Goal: Complete application form

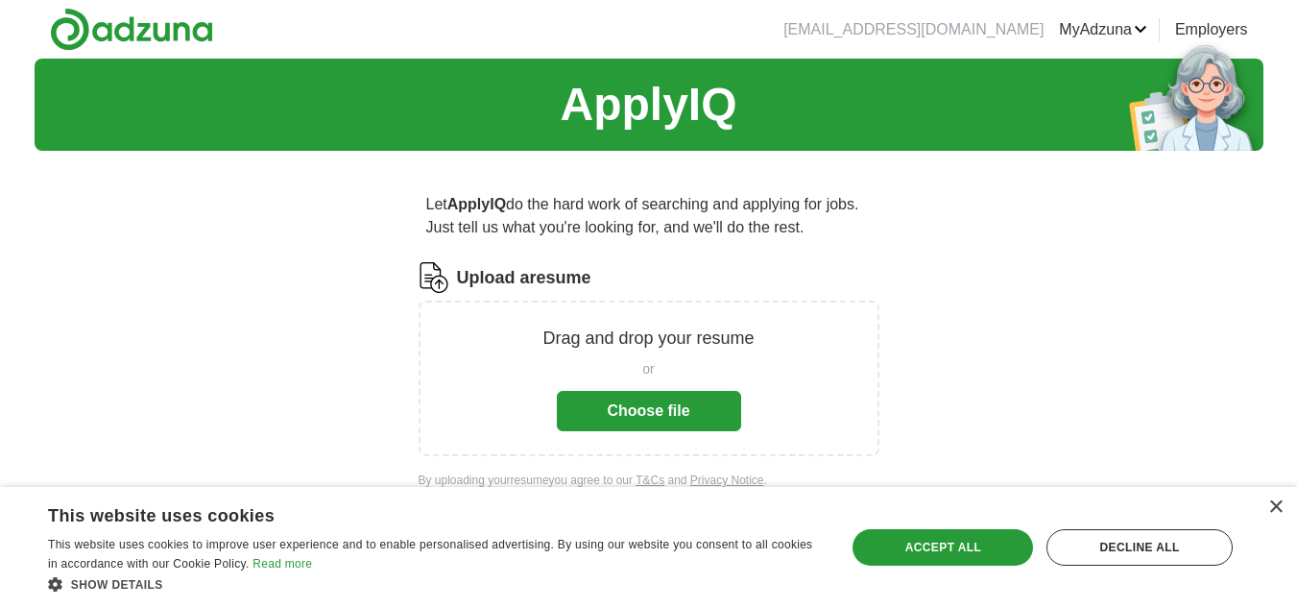
click at [631, 426] on button "Choose file" at bounding box center [649, 411] width 184 height 40
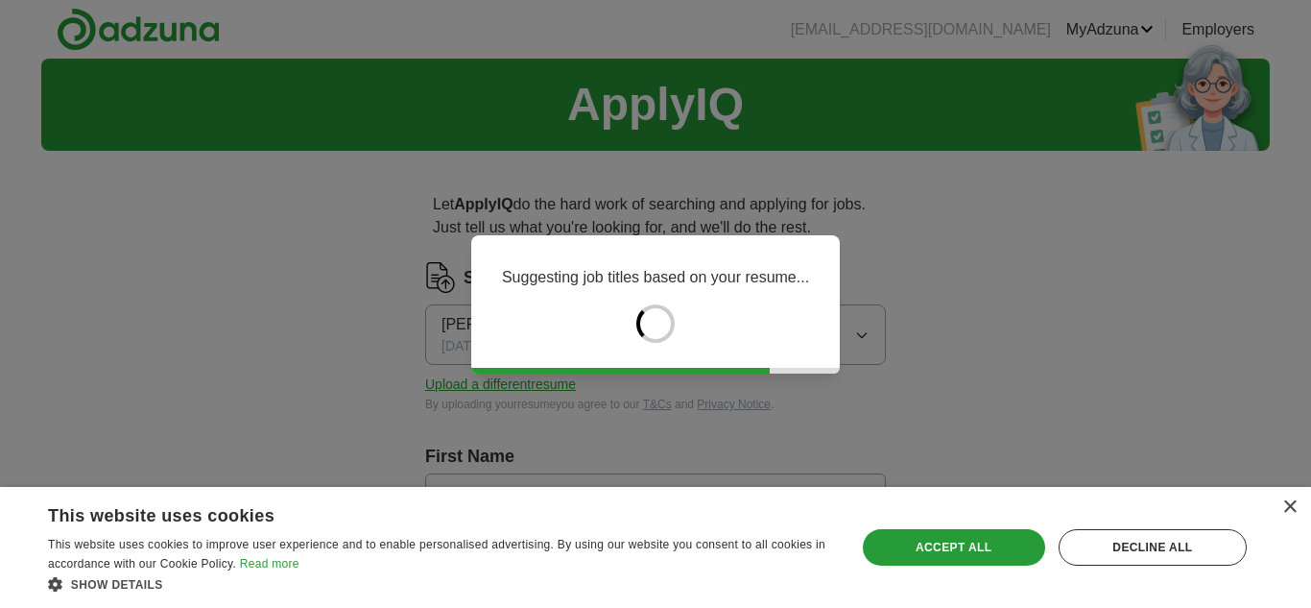
type input "*****"
type input "******"
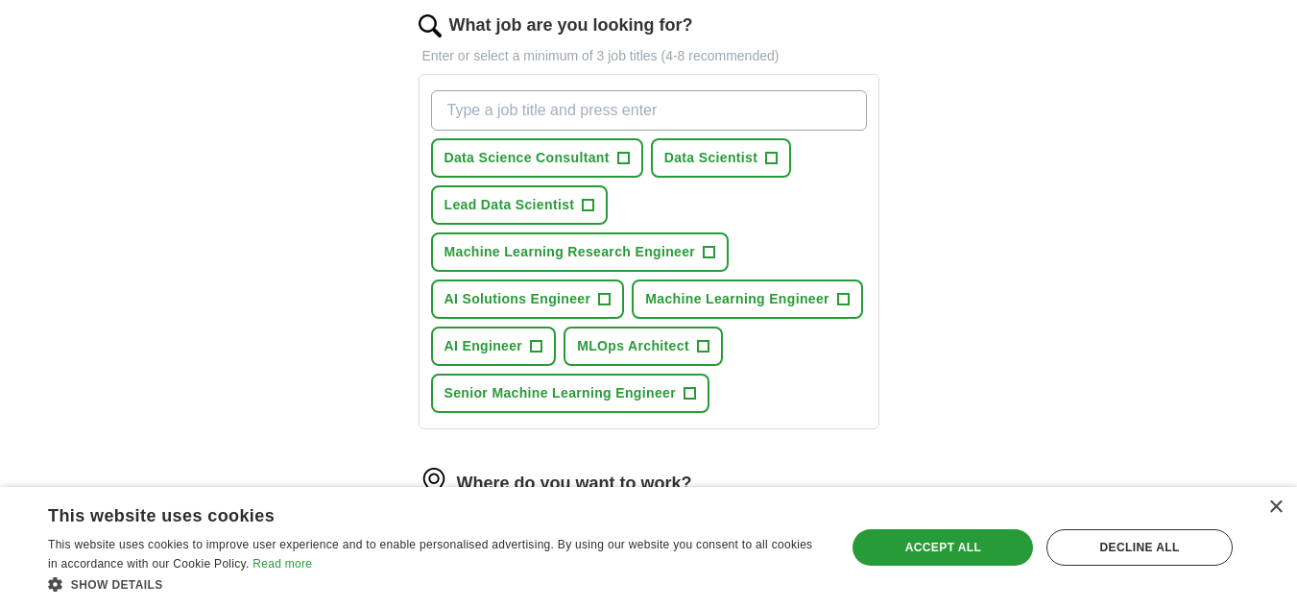
scroll to position [633, 0]
click at [581, 256] on span "Machine Learning Research Engineer" at bounding box center [569, 251] width 251 height 20
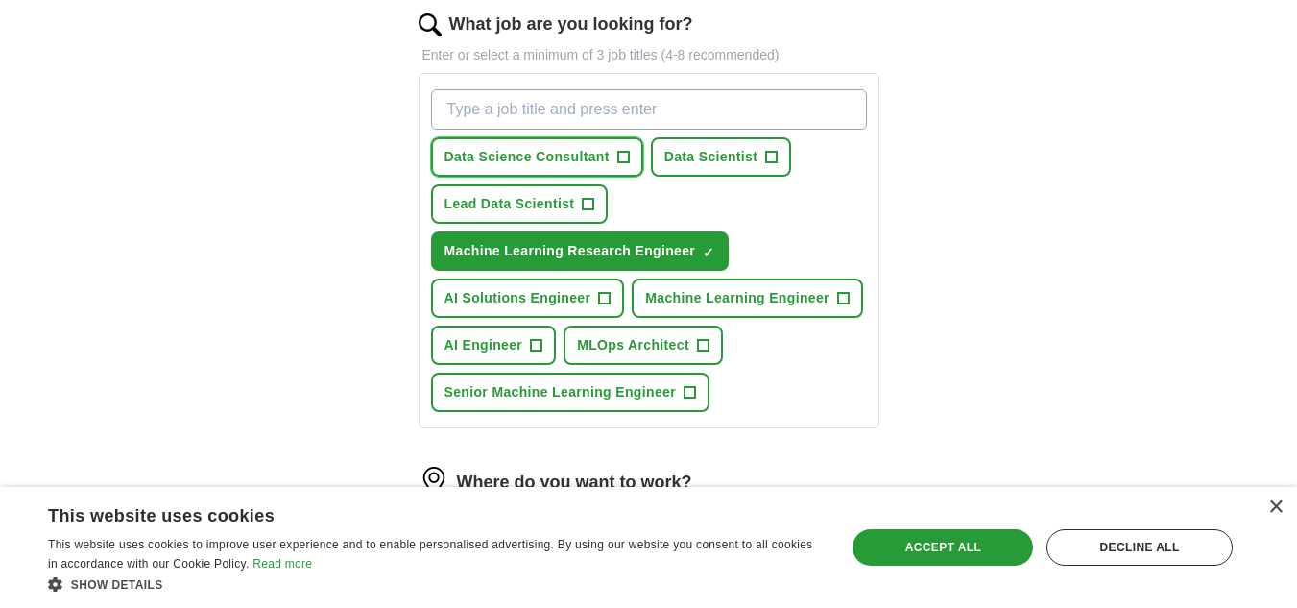
click at [611, 155] on button "Data Science Consultant +" at bounding box center [537, 156] width 212 height 39
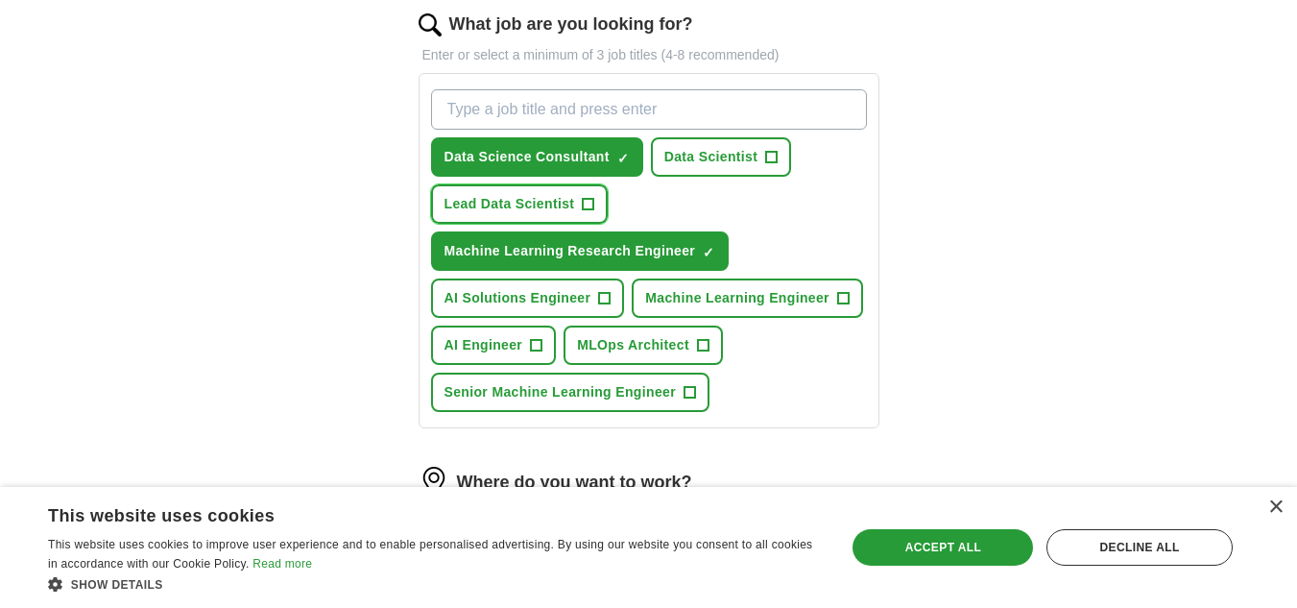
click at [583, 204] on span "+" at bounding box center [589, 204] width 12 height 15
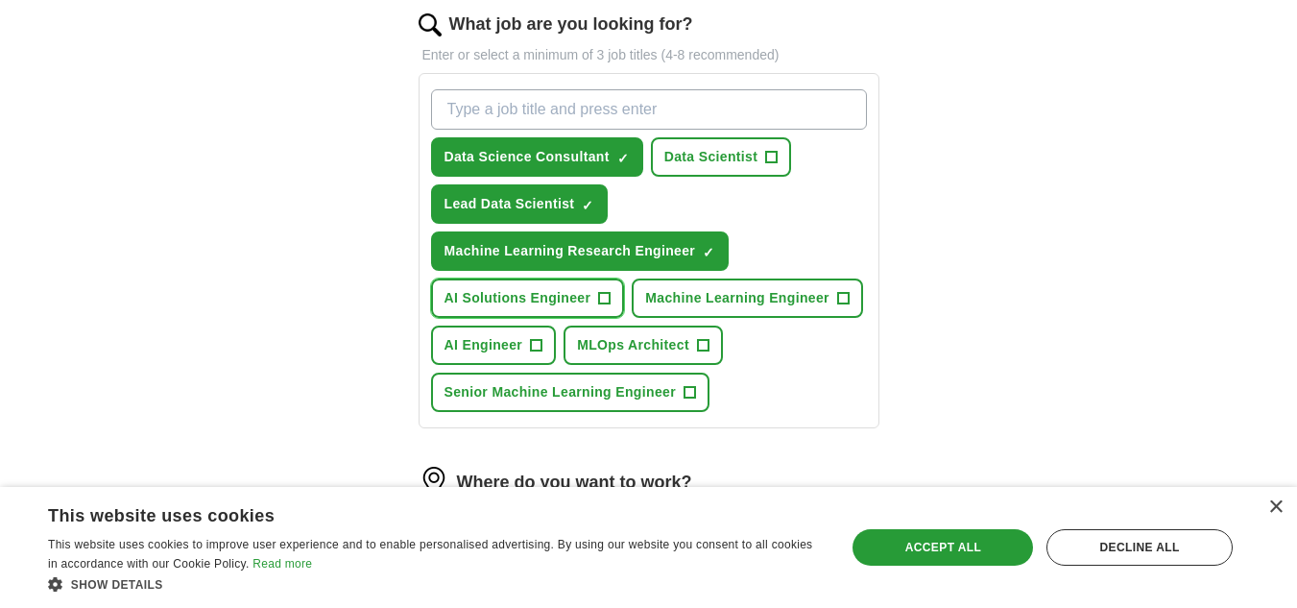
click at [589, 303] on span "AI Solutions Engineer" at bounding box center [517, 298] width 147 height 20
click at [516, 336] on span "AI Engineer" at bounding box center [483, 345] width 79 height 20
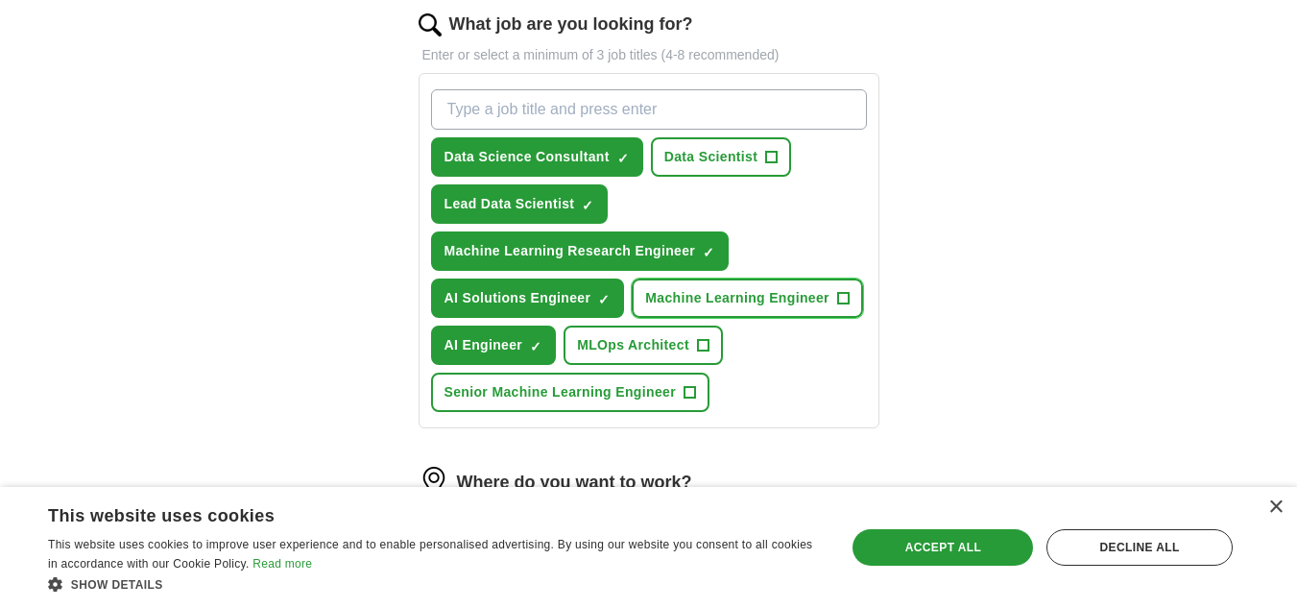
click at [798, 293] on span "Machine Learning Engineer" at bounding box center [737, 298] width 184 height 20
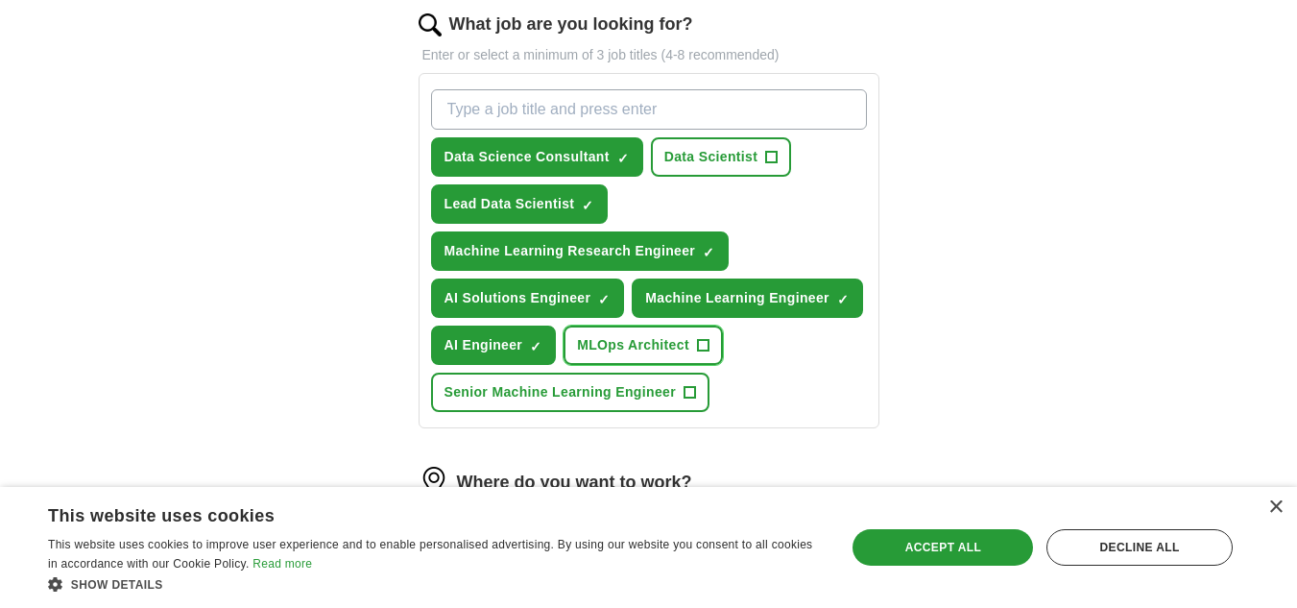
click at [673, 335] on span "MLOps Architect" at bounding box center [633, 345] width 112 height 20
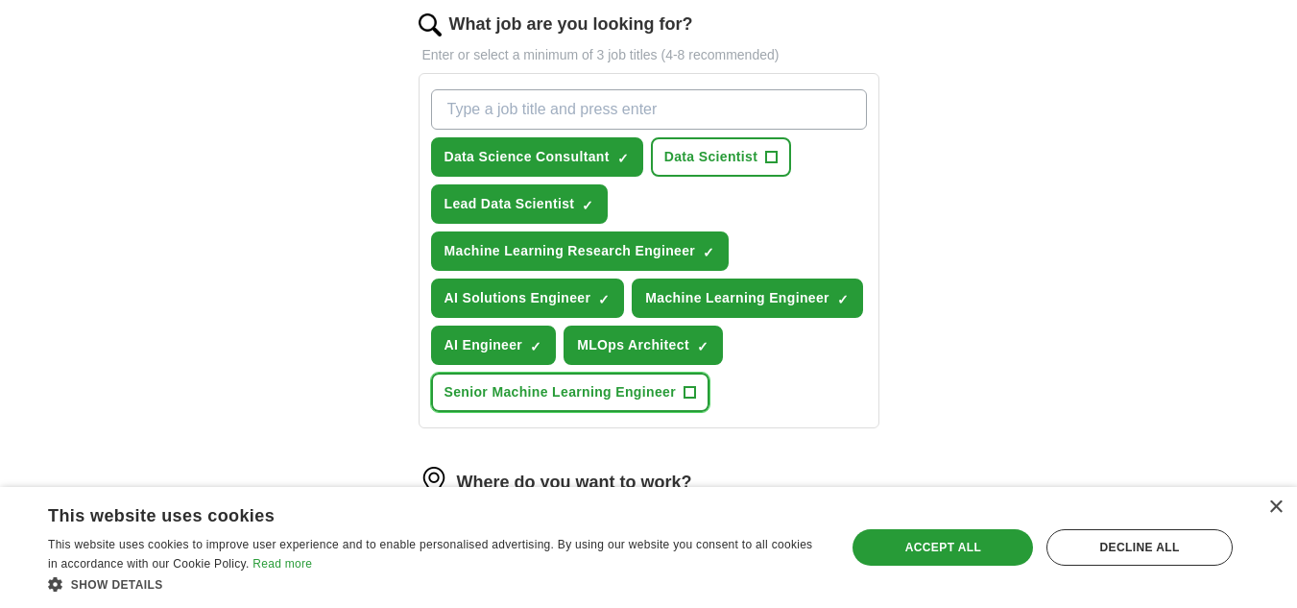
click at [652, 389] on span "Senior Machine Learning Engineer" at bounding box center [559, 392] width 231 height 20
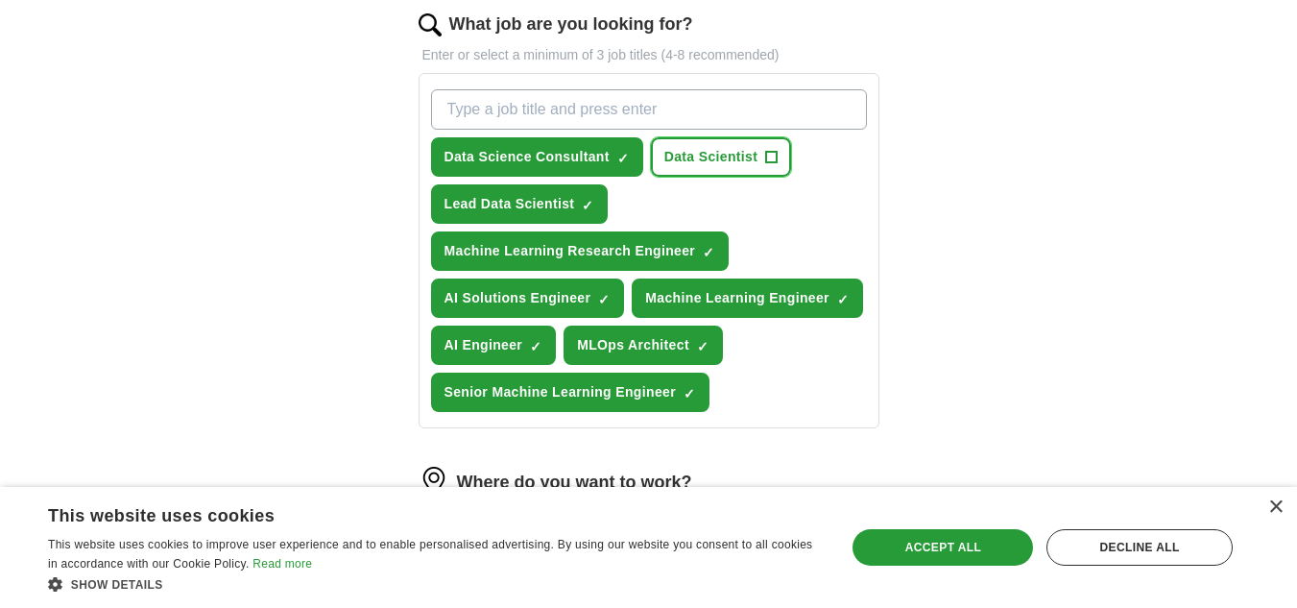
click at [731, 160] on span "Data Scientist" at bounding box center [711, 157] width 94 height 20
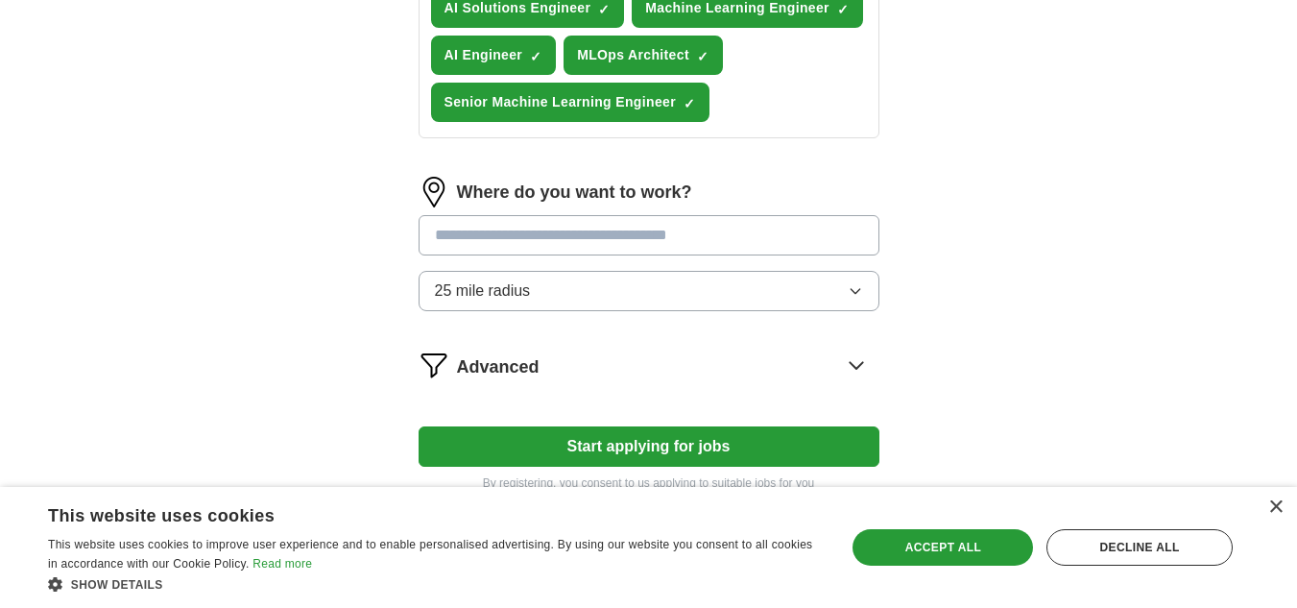
scroll to position [1028, 0]
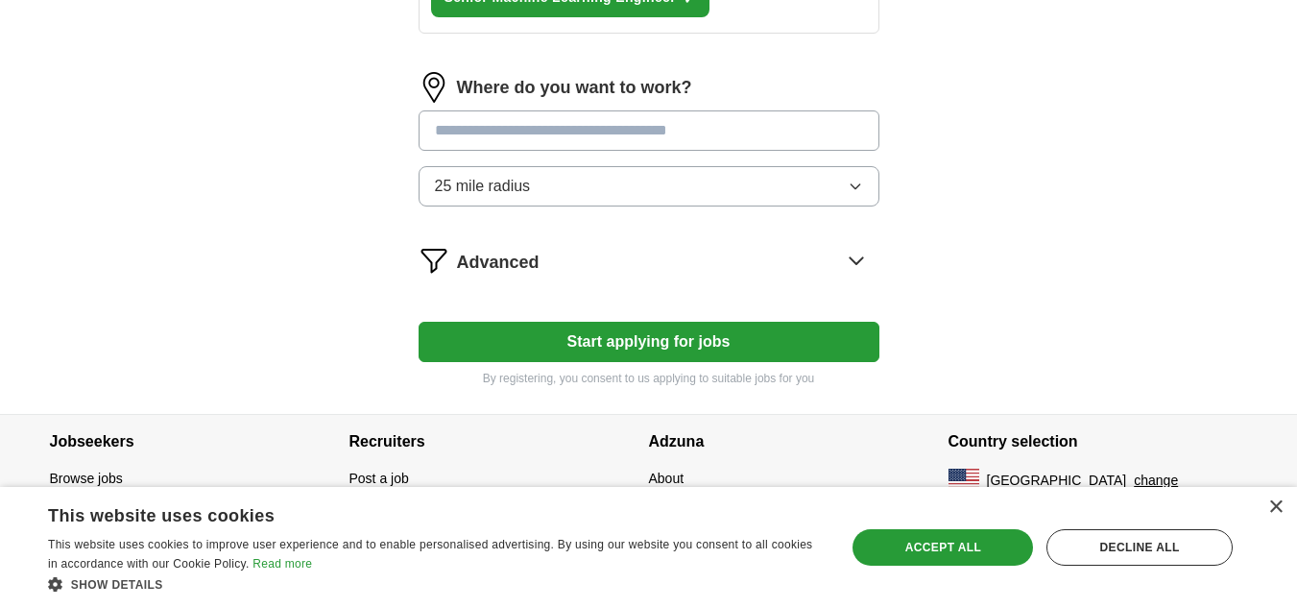
click at [698, 334] on button "Start applying for jobs" at bounding box center [648, 342] width 461 height 40
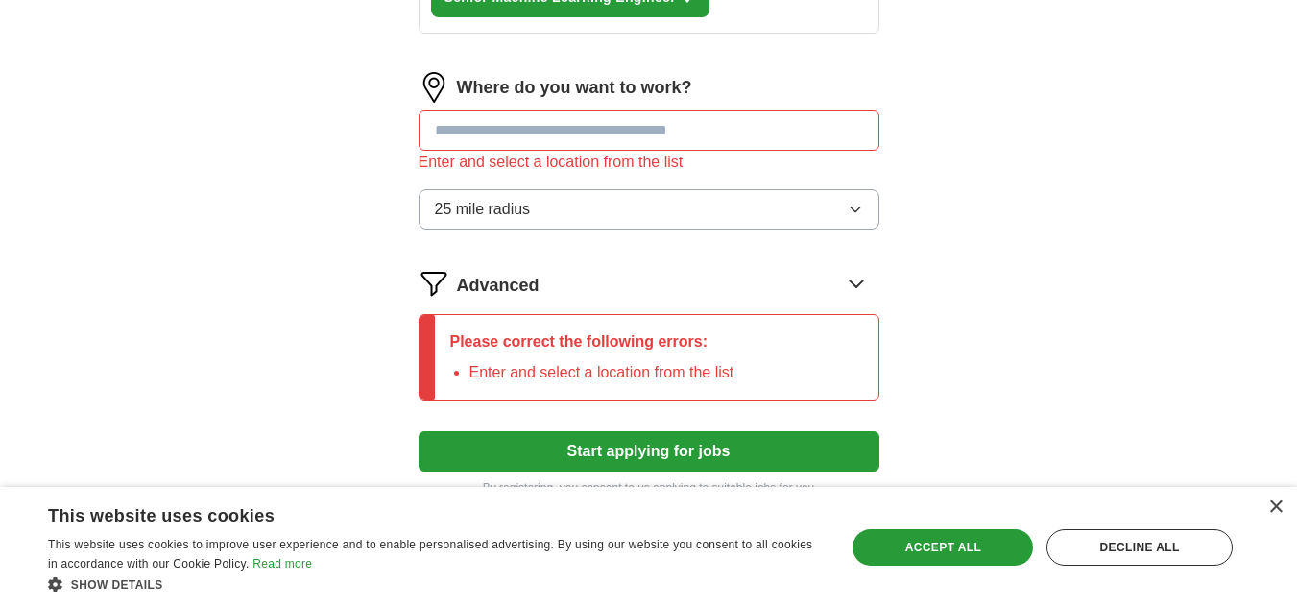
click at [725, 115] on input at bounding box center [648, 130] width 461 height 40
click at [711, 130] on input at bounding box center [648, 130] width 461 height 40
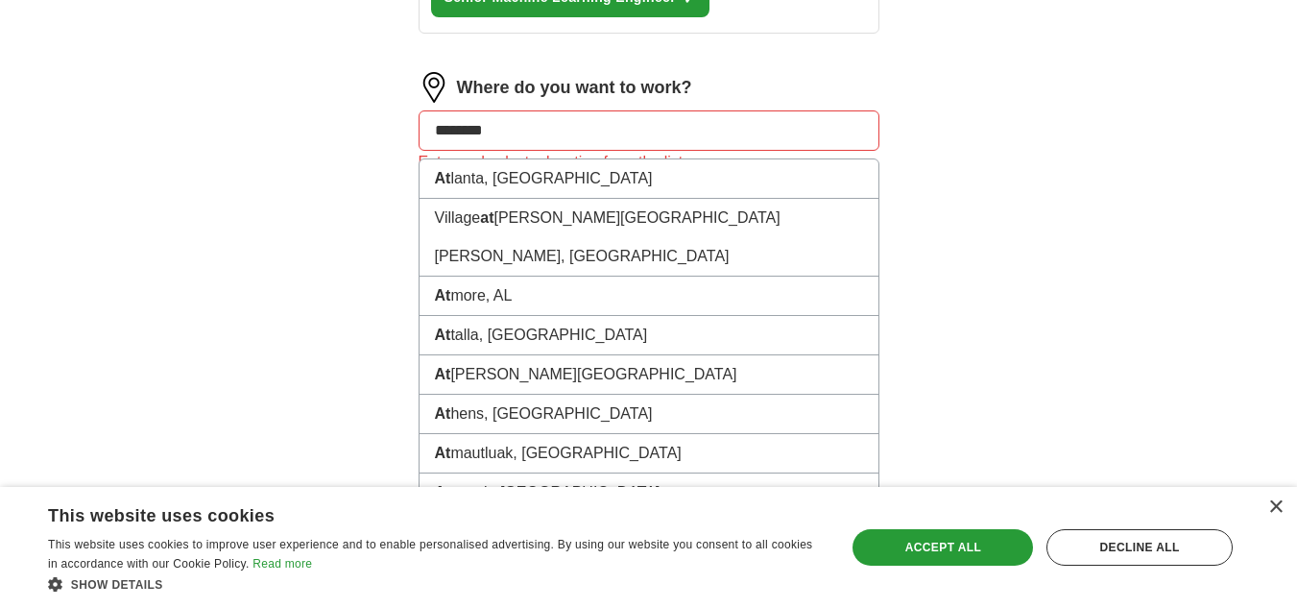
type input "*******"
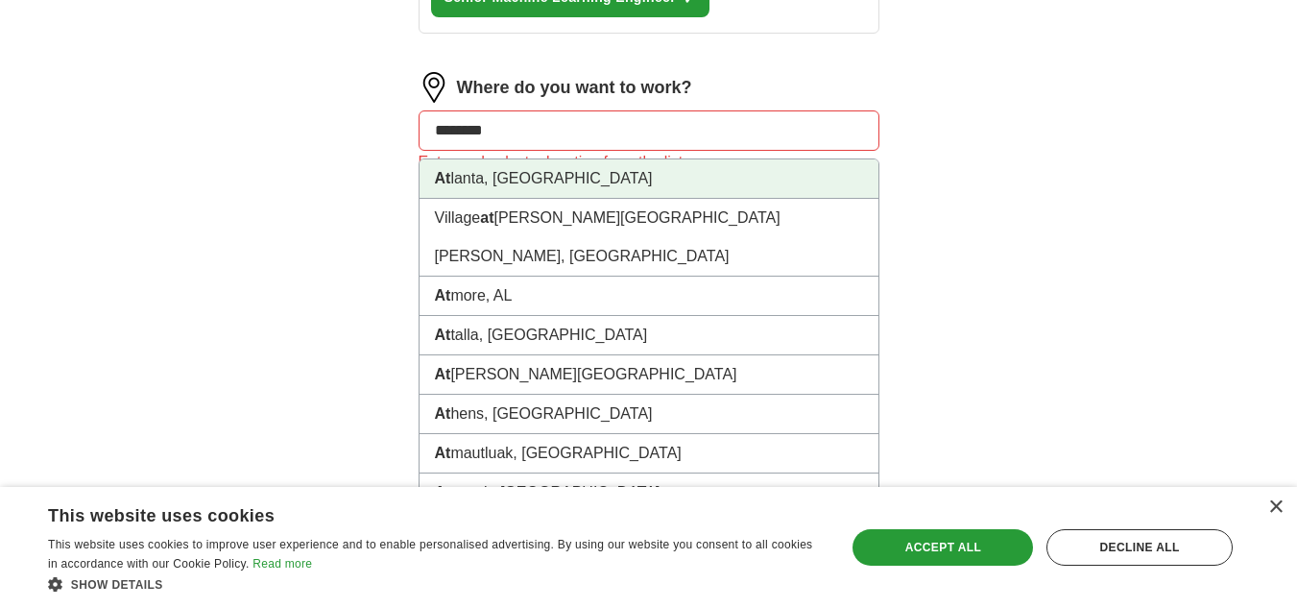
click at [553, 162] on li "At [GEOGRAPHIC_DATA], [GEOGRAPHIC_DATA]" at bounding box center [648, 178] width 459 height 39
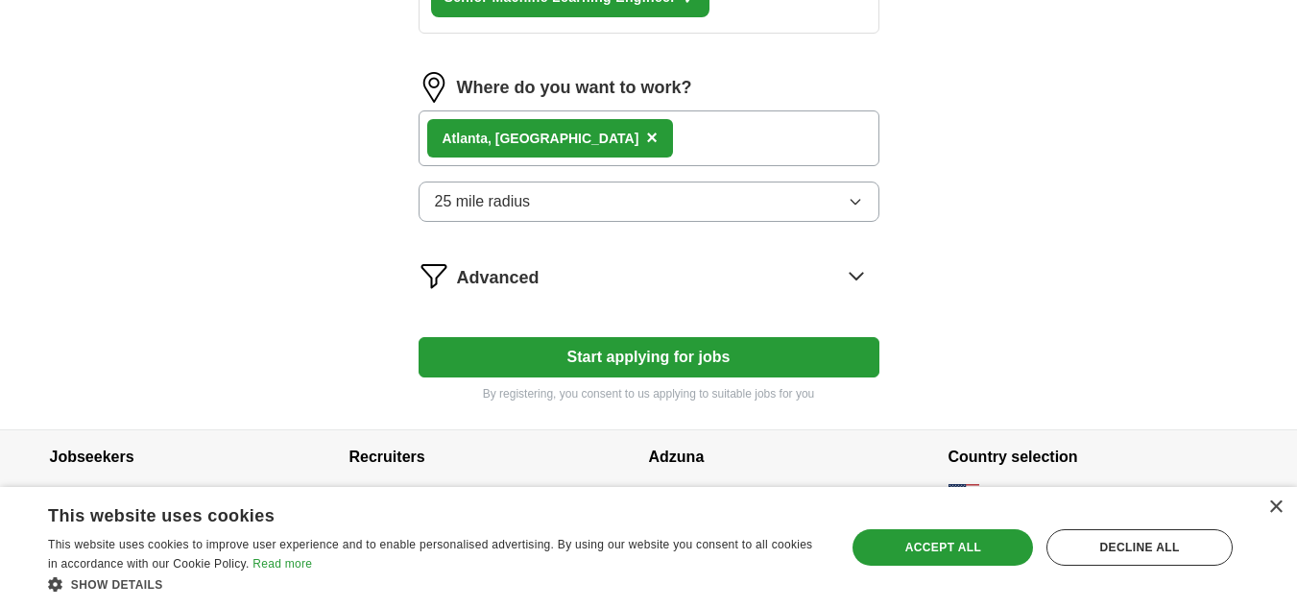
click at [702, 359] on button "Start applying for jobs" at bounding box center [648, 357] width 461 height 40
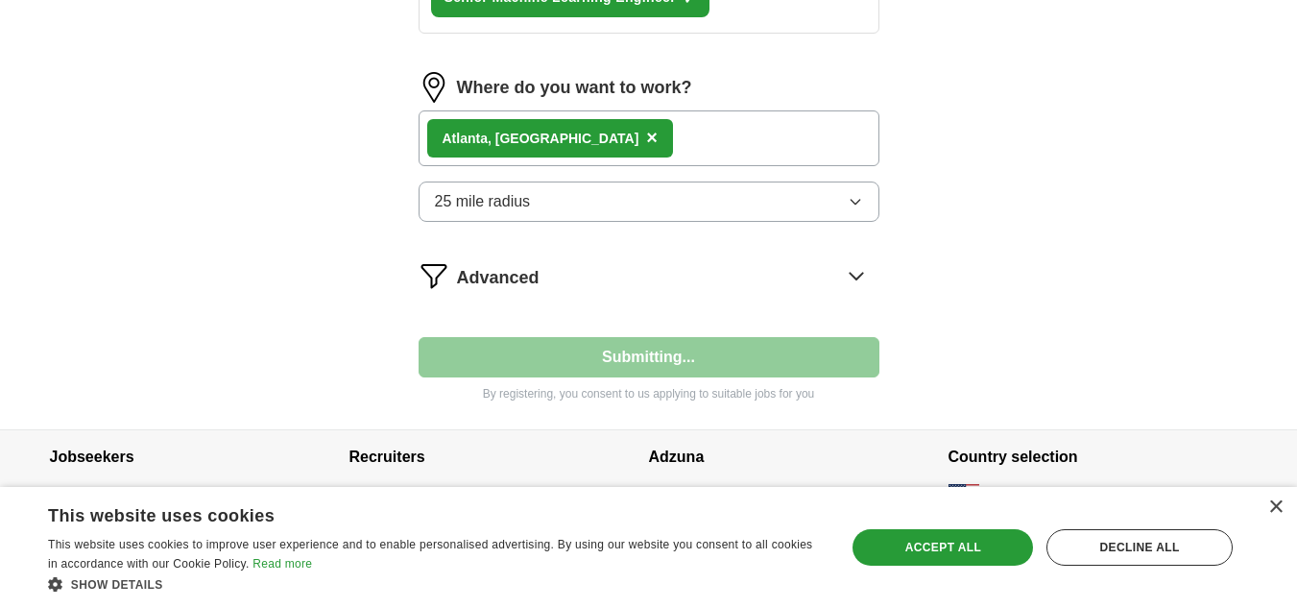
select select "**"
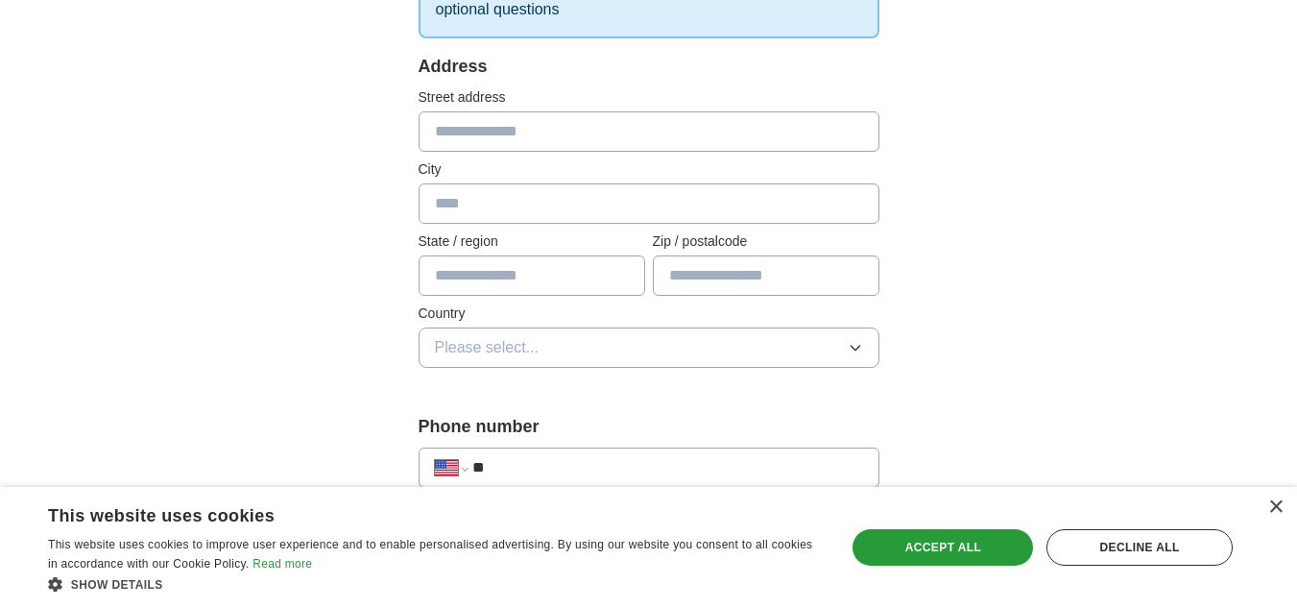
scroll to position [365, 0]
click at [543, 136] on input "text" at bounding box center [648, 130] width 461 height 40
type input "**********"
click at [523, 196] on input "text" at bounding box center [648, 202] width 461 height 40
type input "*******"
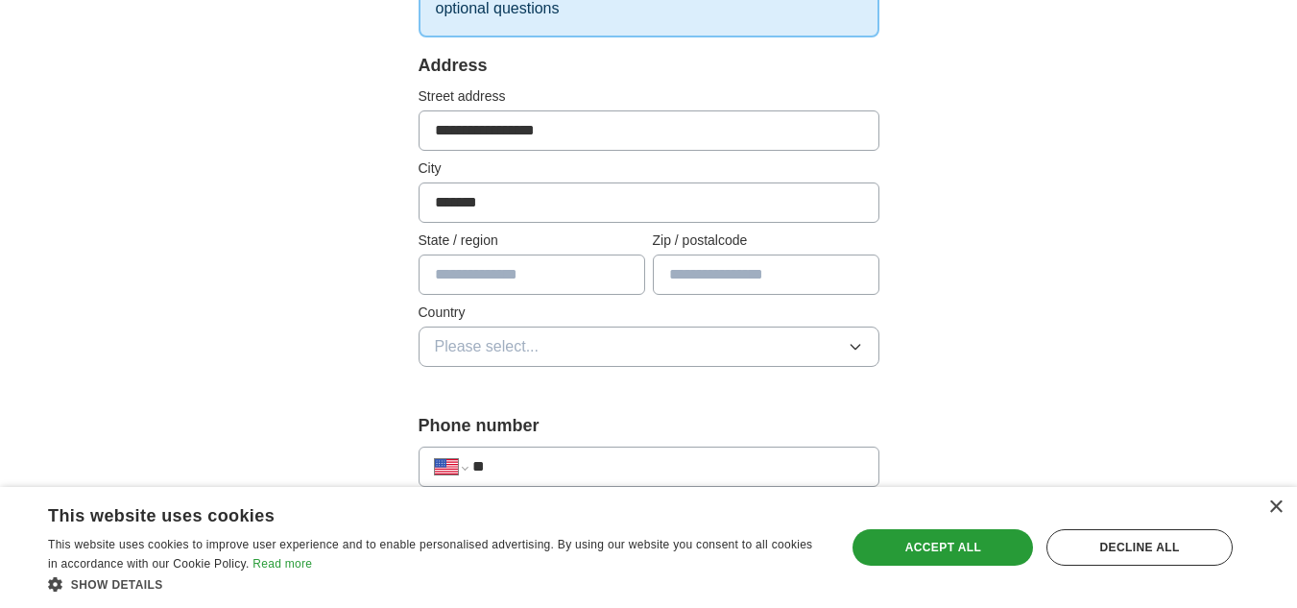
click at [509, 266] on input "text" at bounding box center [531, 274] width 226 height 40
type input "**"
click at [730, 282] on input "text" at bounding box center [766, 274] width 226 height 40
type input "*****"
click at [701, 346] on button "Please select..." at bounding box center [648, 346] width 461 height 40
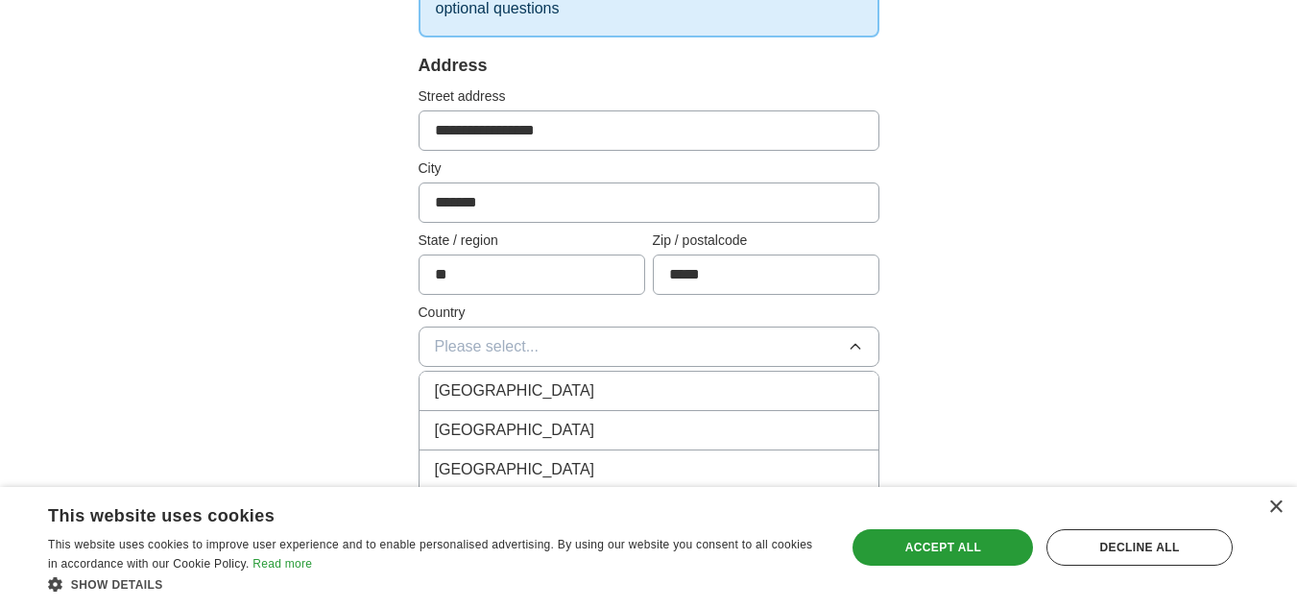
click at [567, 436] on div "[GEOGRAPHIC_DATA]" at bounding box center [649, 429] width 428 height 23
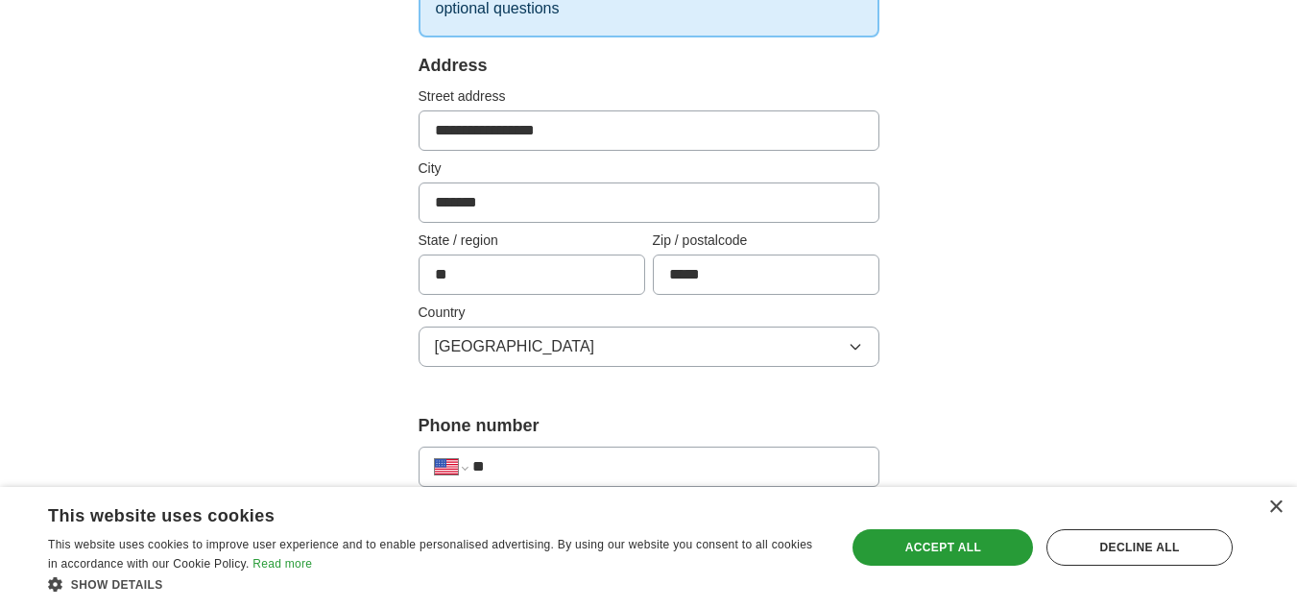
click at [1004, 402] on div "**********" at bounding box center [649, 568] width 1228 height 1748
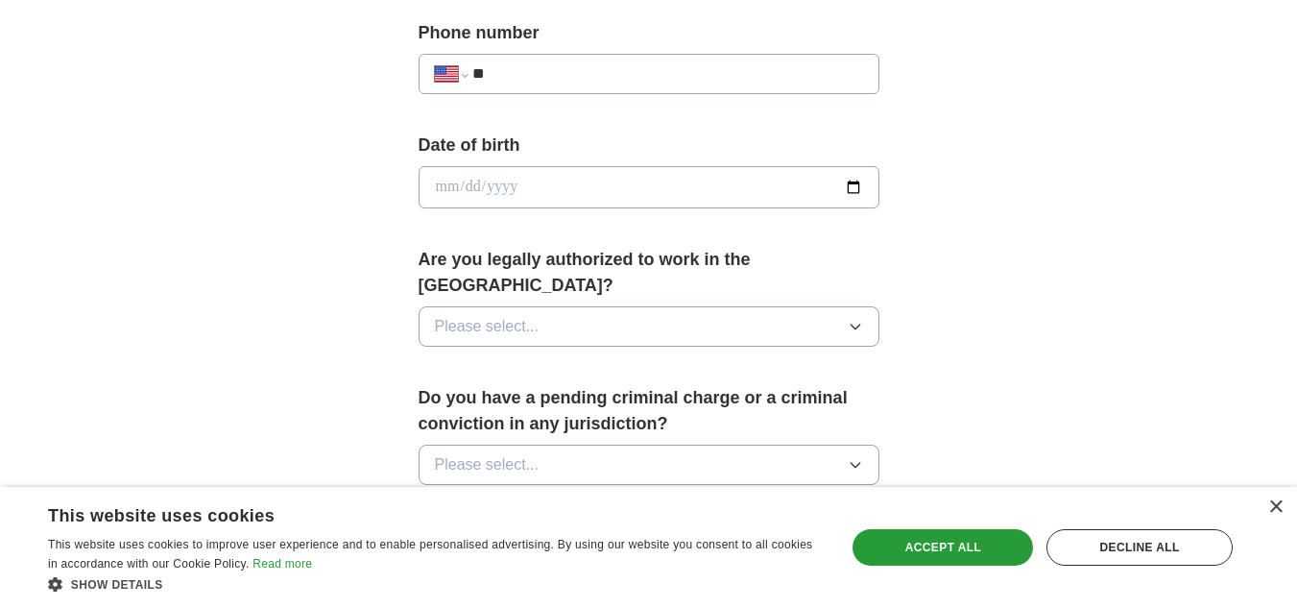
scroll to position [758, 0]
drag, startPoint x: 716, startPoint y: 297, endPoint x: 832, endPoint y: 298, distance: 116.1
click at [832, 305] on button "Please select..." at bounding box center [648, 325] width 461 height 40
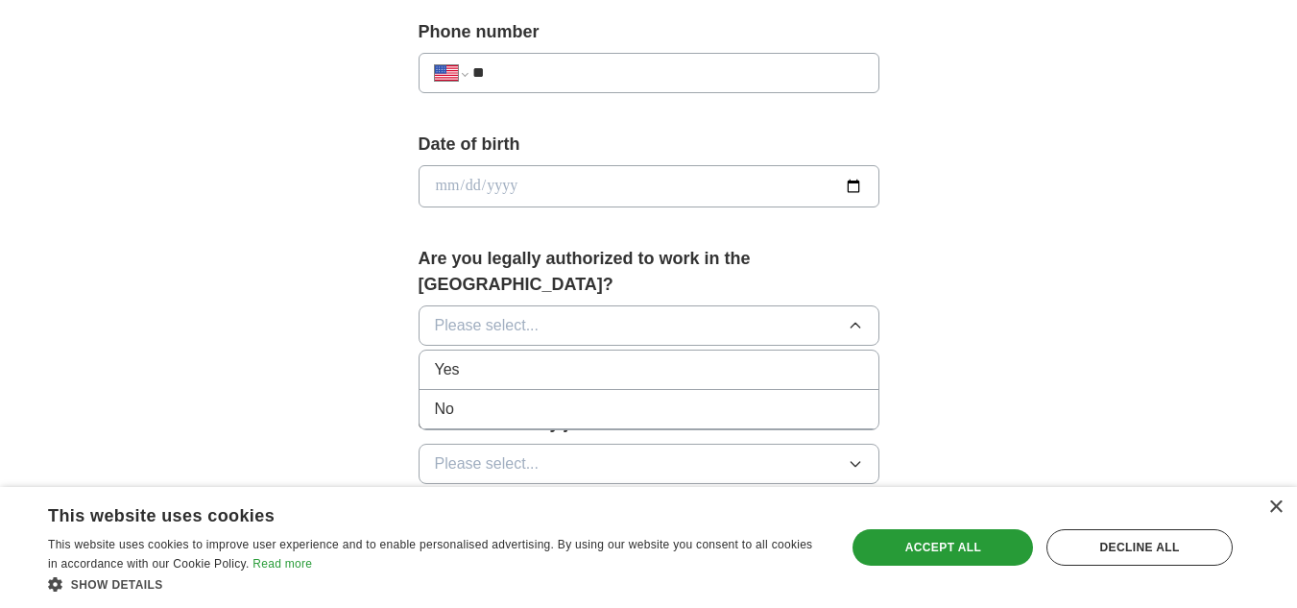
click at [780, 358] on div "Yes" at bounding box center [649, 369] width 428 height 23
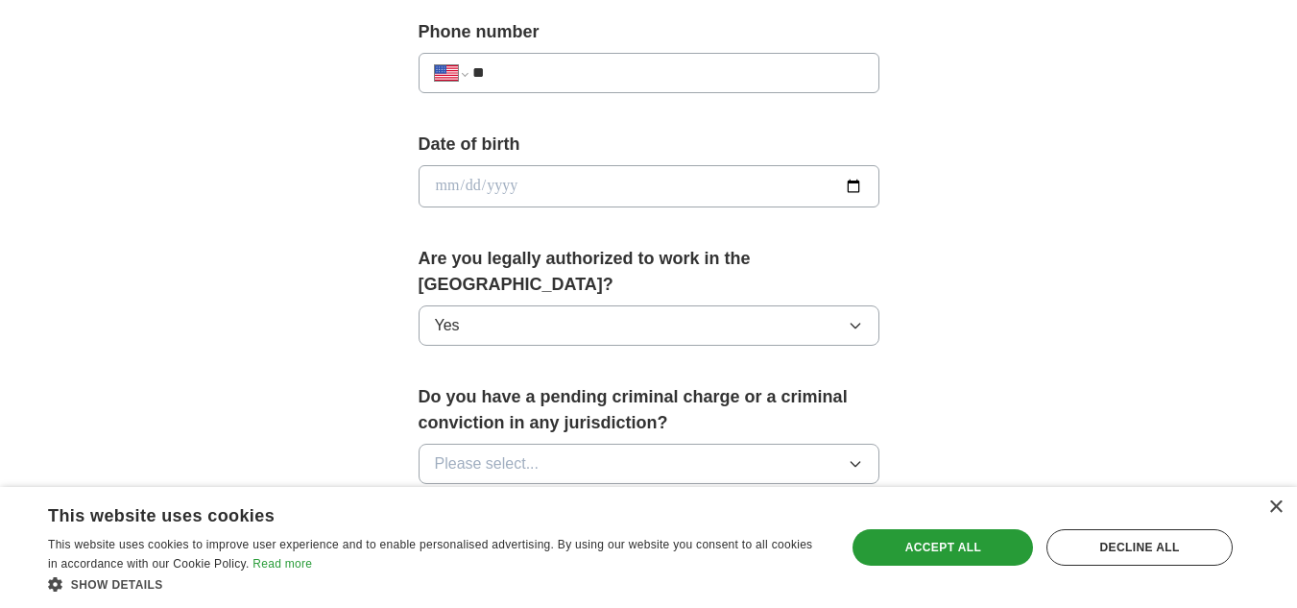
click at [754, 443] on button "Please select..." at bounding box center [648, 463] width 461 height 40
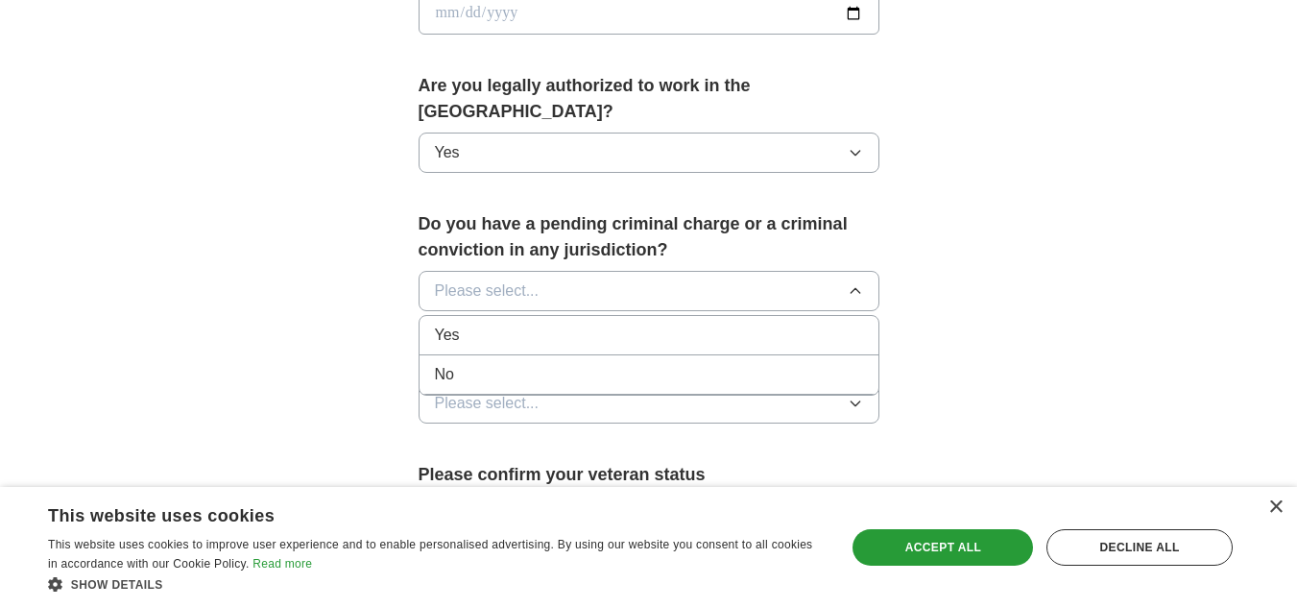
scroll to position [936, 0]
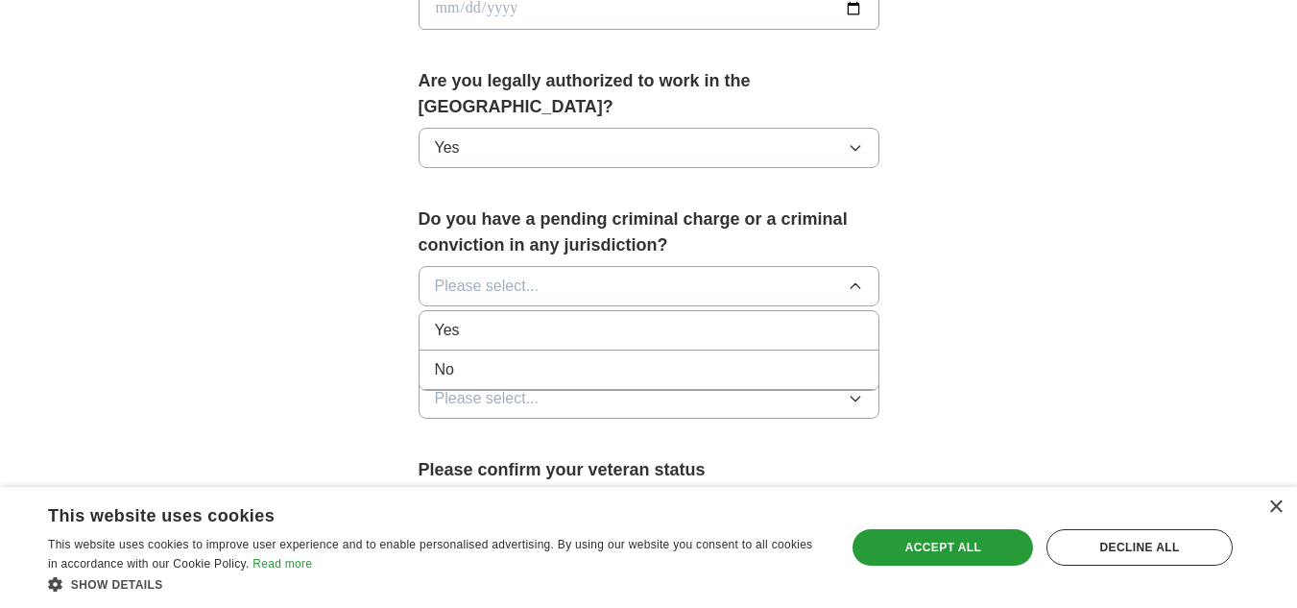
click at [798, 358] on div "No" at bounding box center [649, 369] width 428 height 23
click at [858, 396] on icon "button" at bounding box center [854, 398] width 9 height 5
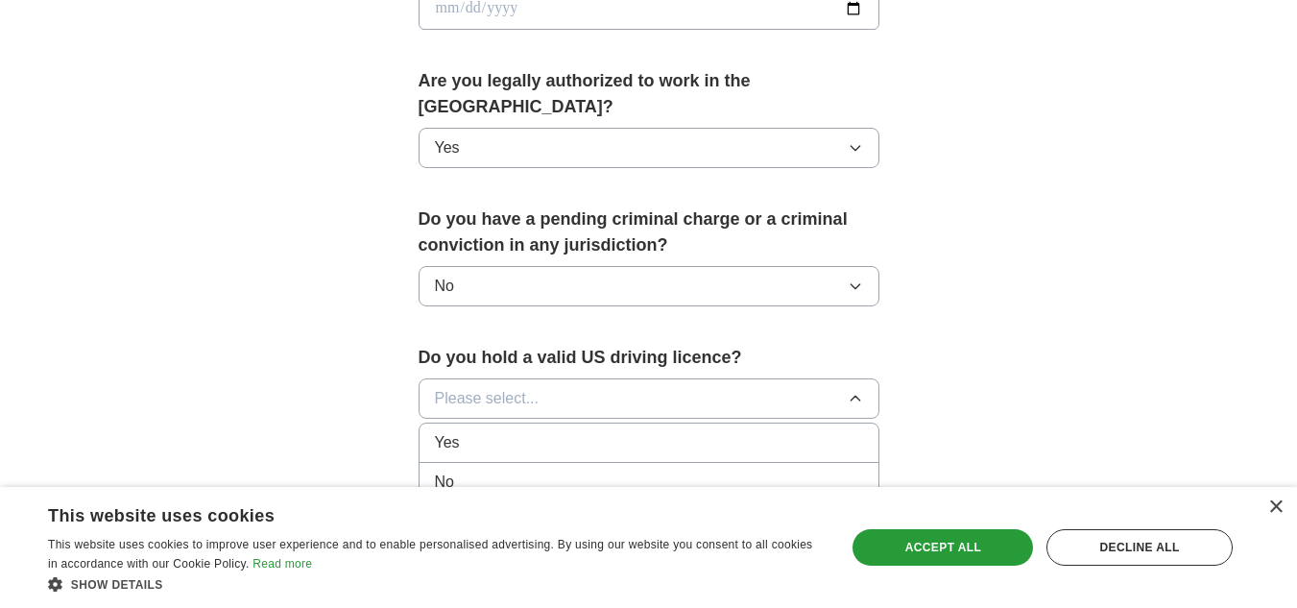
click at [768, 431] on div "Yes" at bounding box center [649, 442] width 428 height 23
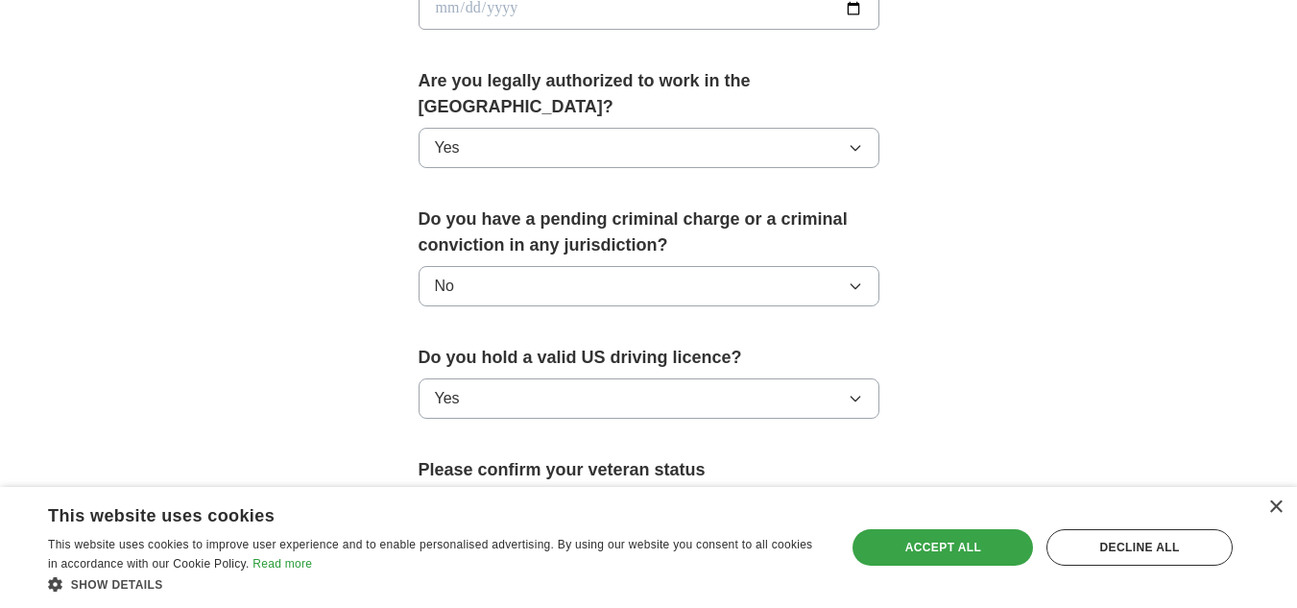
click at [952, 544] on div "Accept all" at bounding box center [942, 547] width 180 height 36
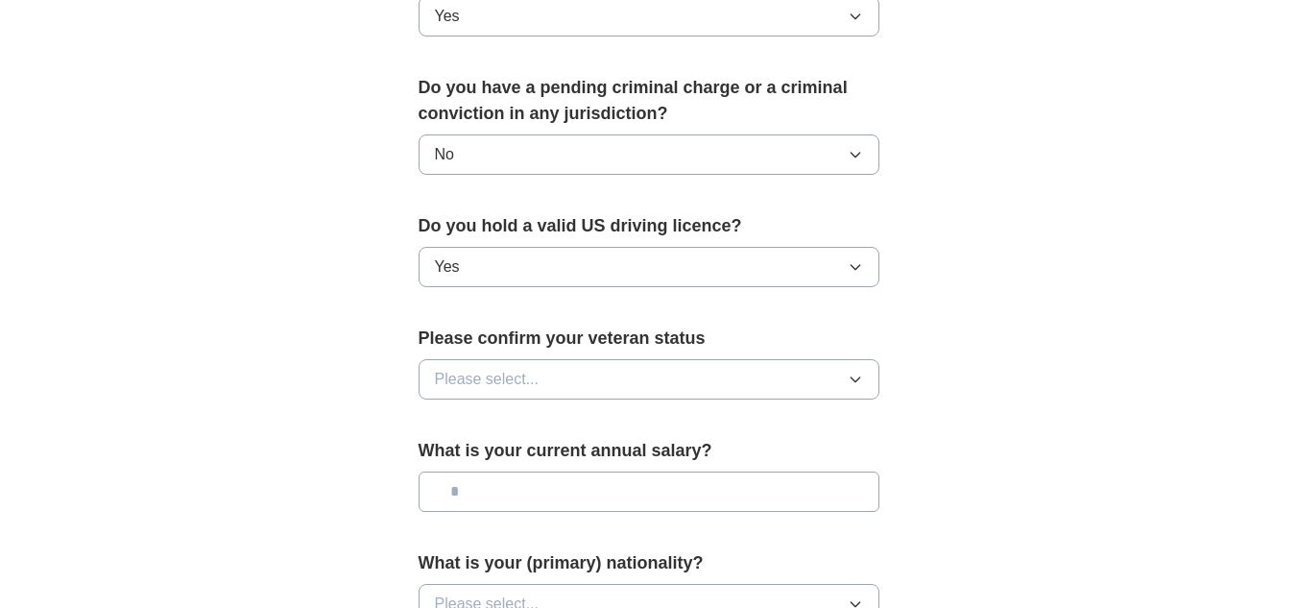
scroll to position [1139, 0]
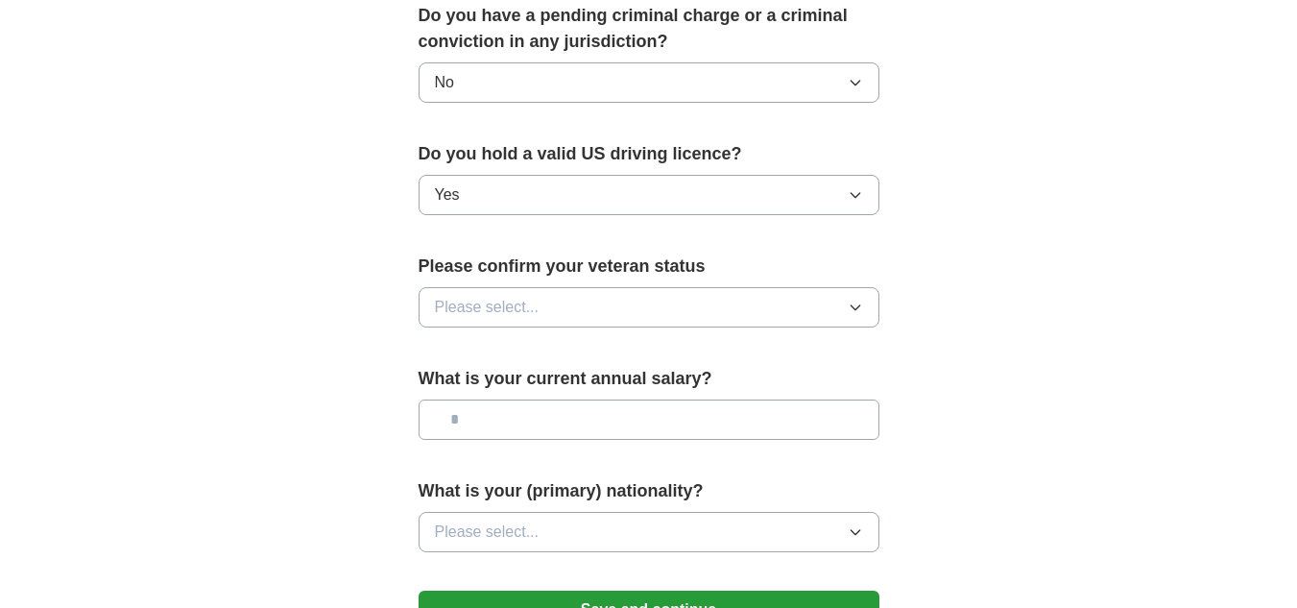
click at [763, 287] on button "Please select..." at bounding box center [648, 307] width 461 height 40
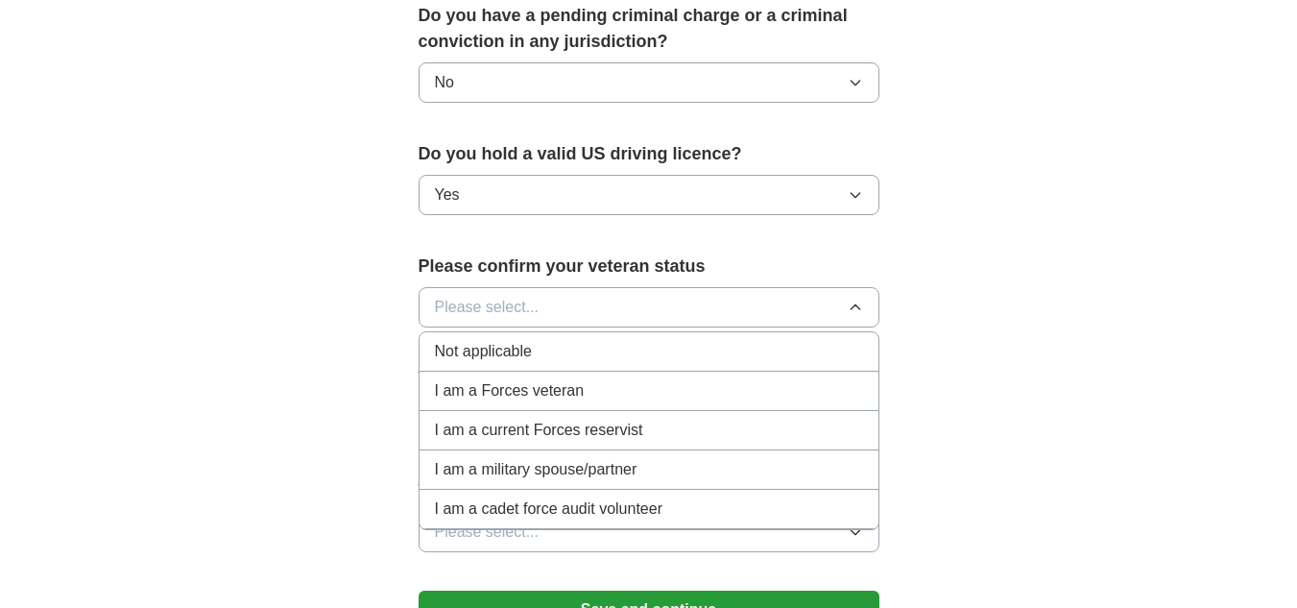
click at [754, 342] on li "Not applicable" at bounding box center [648, 351] width 459 height 39
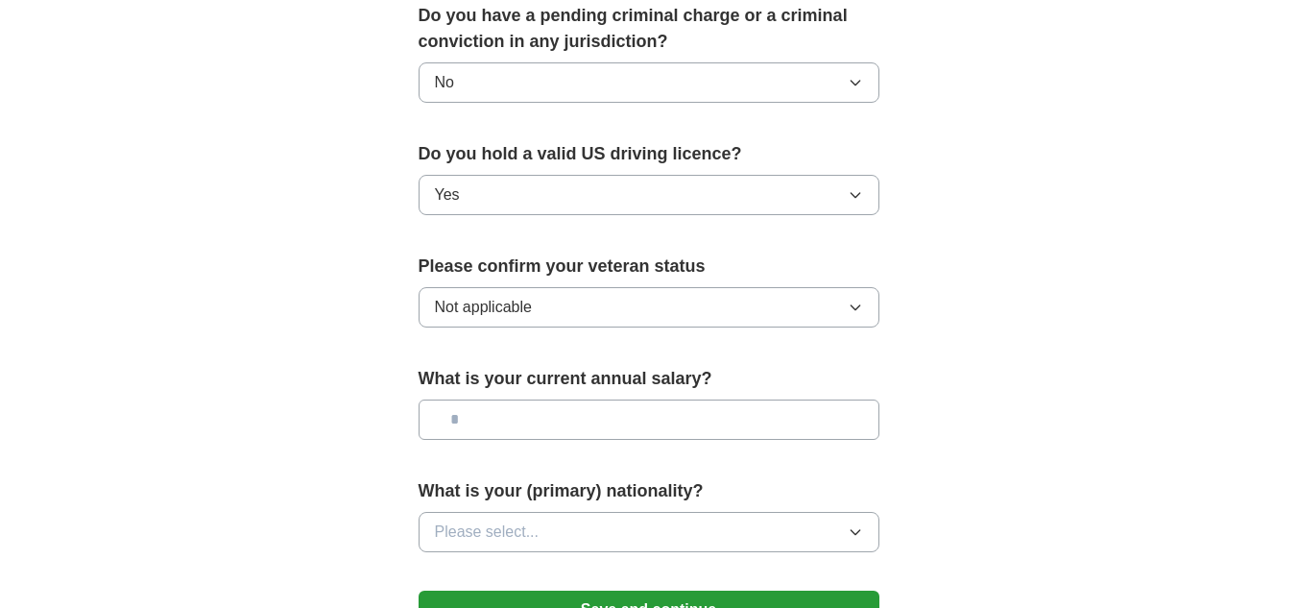
click at [774, 399] on input "text" at bounding box center [648, 419] width 461 height 40
type input "********"
click at [752, 517] on button "Please select..." at bounding box center [648, 532] width 461 height 40
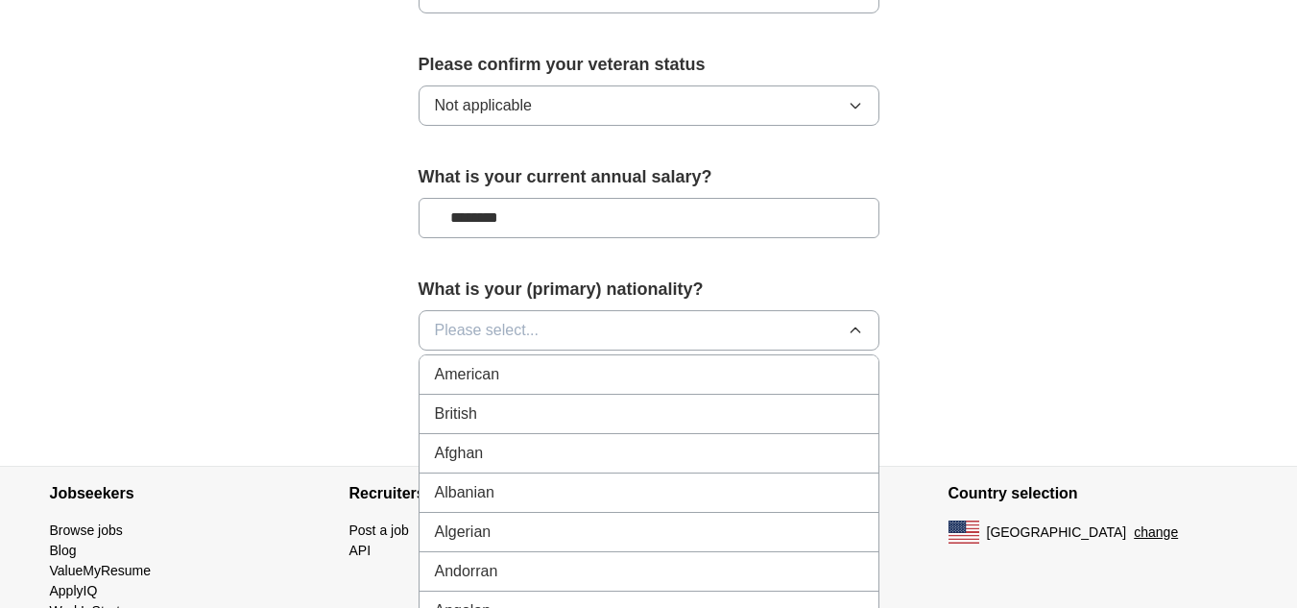
scroll to position [1342, 0]
click at [673, 360] on li "American" at bounding box center [648, 373] width 459 height 39
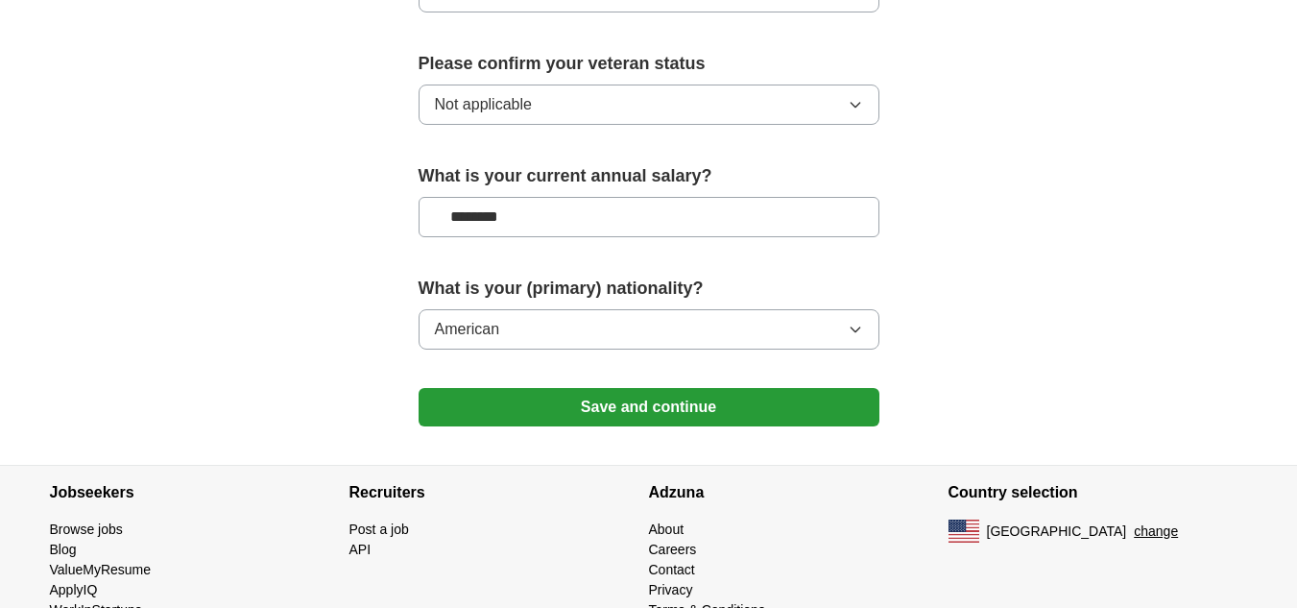
click at [728, 388] on button "Save and continue" at bounding box center [648, 407] width 461 height 38
